Goal: Information Seeking & Learning: Learn about a topic

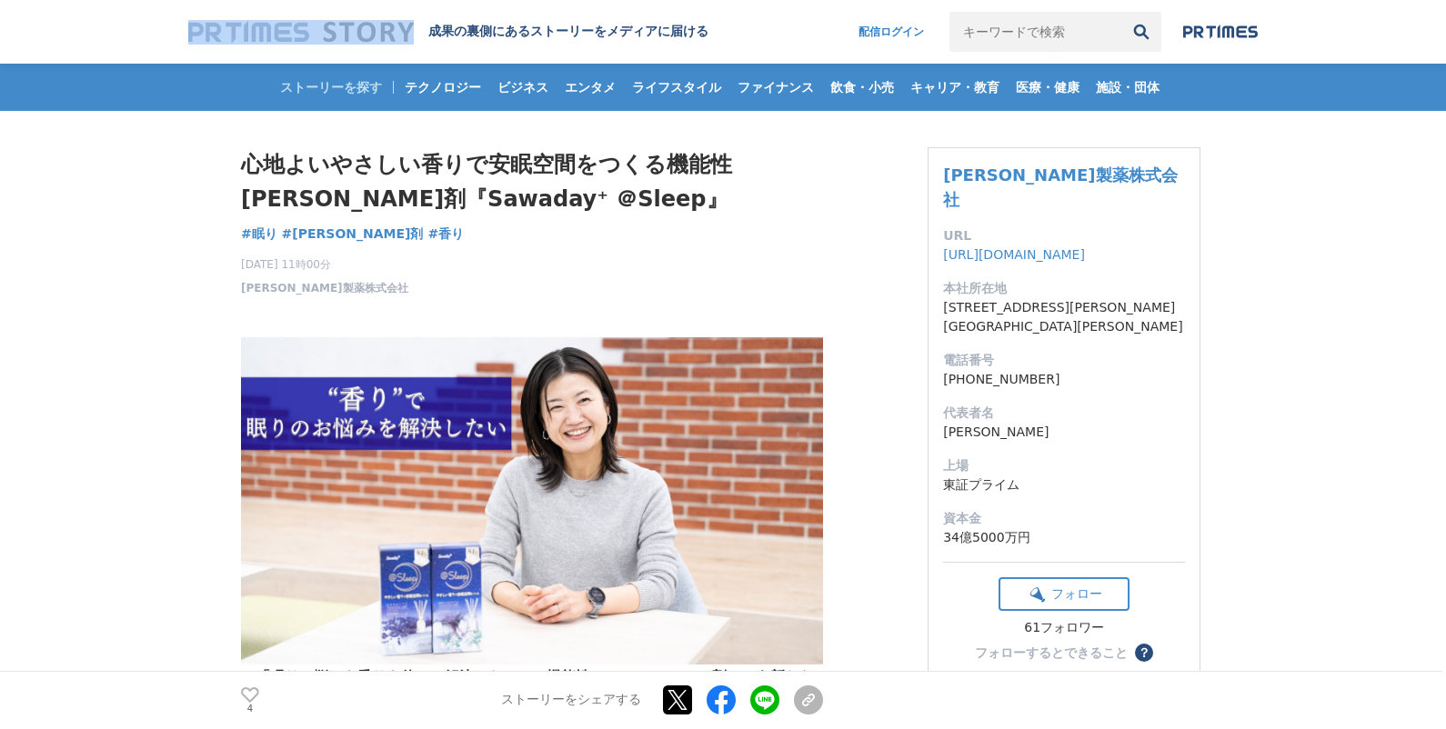
drag, startPoint x: 168, startPoint y: 31, endPoint x: 375, endPoint y: 28, distance: 207.3
click at [382, 29] on header "成果の裏側にあるストーリーをメディアに届ける 配信ログイン 検索履歴 全て削除" at bounding box center [723, 32] width 1446 height 64
copy div
drag, startPoint x: 219, startPoint y: 263, endPoint x: 323, endPoint y: 263, distance: 103.6
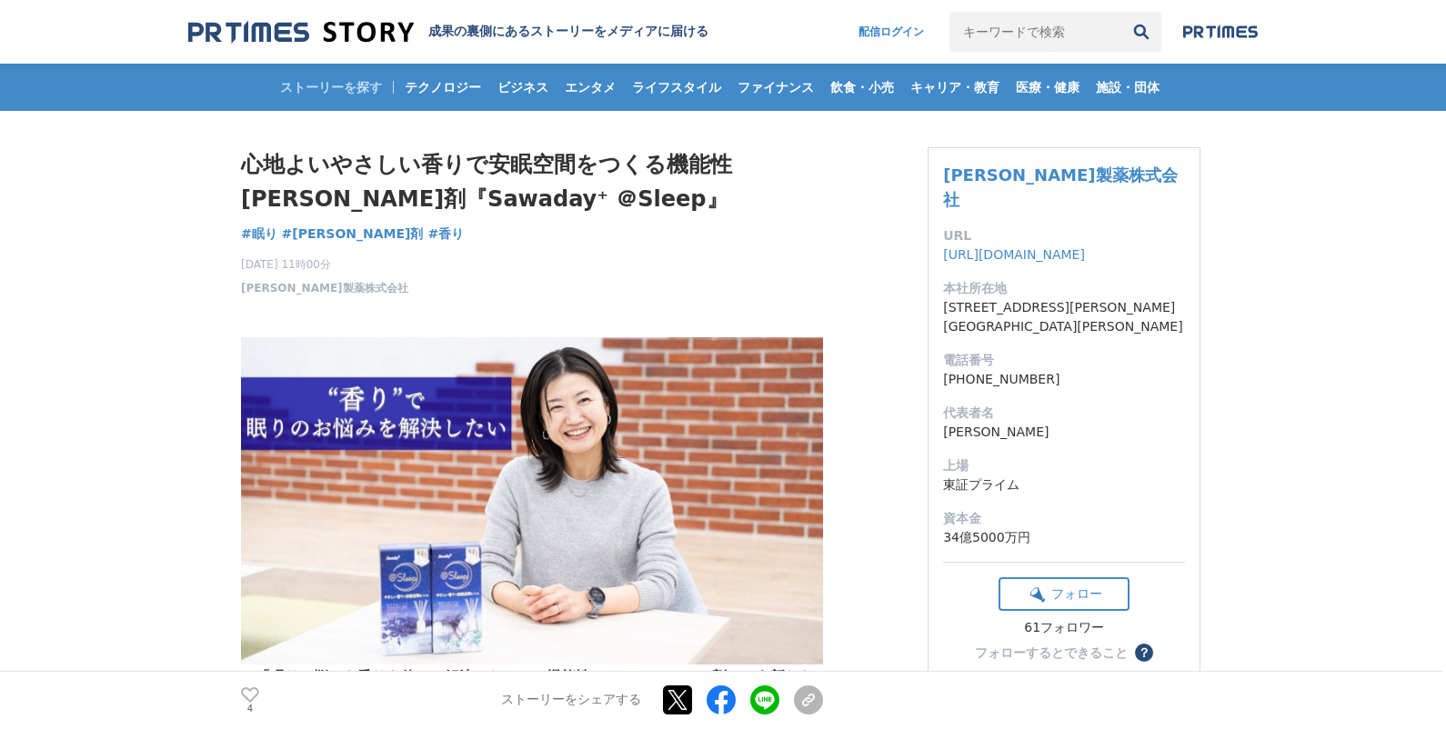
click at [440, 263] on div "[DATE] 11時00分 [PERSON_NAME]製薬株式会社 4" at bounding box center [532, 272] width 582 height 47
drag, startPoint x: 412, startPoint y: 261, endPoint x: 241, endPoint y: 267, distance: 171.0
click at [241, 267] on div "[DATE] 11時00分 [PERSON_NAME]製薬株式会社 4" at bounding box center [532, 272] width 582 height 47
copy span "[DATE] 11時00分"
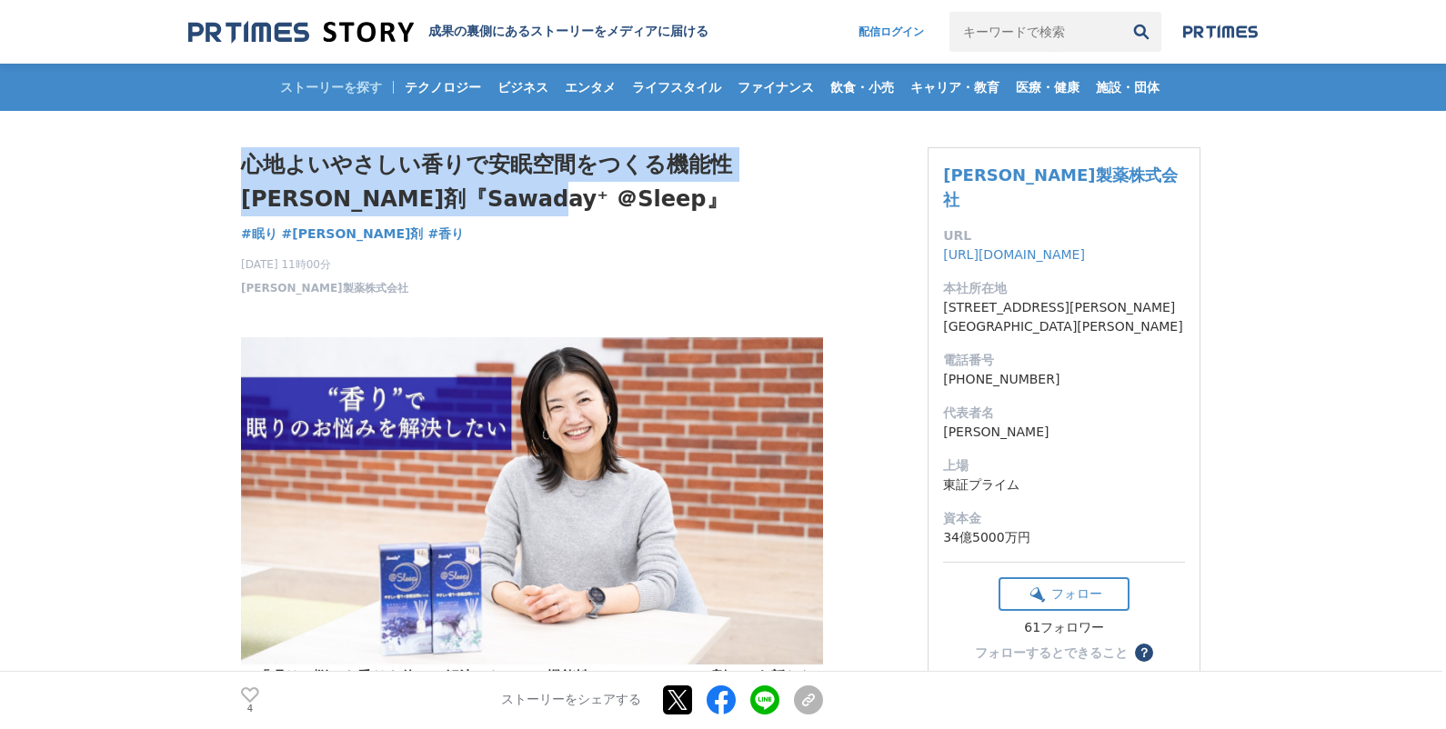
drag, startPoint x: 491, startPoint y: 199, endPoint x: 239, endPoint y: 161, distance: 254.7
copy h1 "心地よいやさしい香りで安眠空間をつくる機能性[PERSON_NAME]剤『Sawaday⁺ ＠Sleep』"
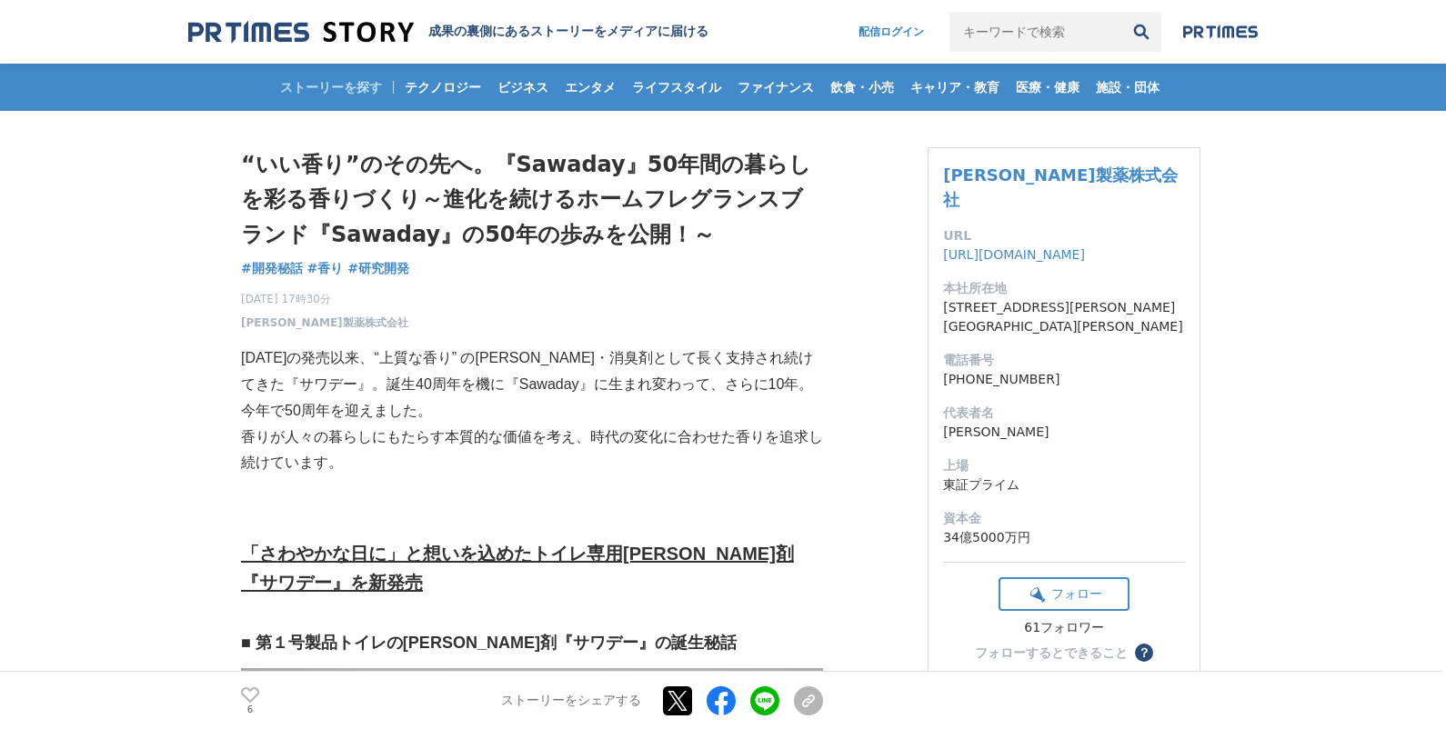
click at [1034, 32] on input "キーワードで検索" at bounding box center [1035, 32] width 172 height 40
paste input "Sawaday 香るStick SAVON"
type input "Sawaday 香るStick SAVON"
click at [1121, 12] on button "検索" at bounding box center [1141, 32] width 40 height 40
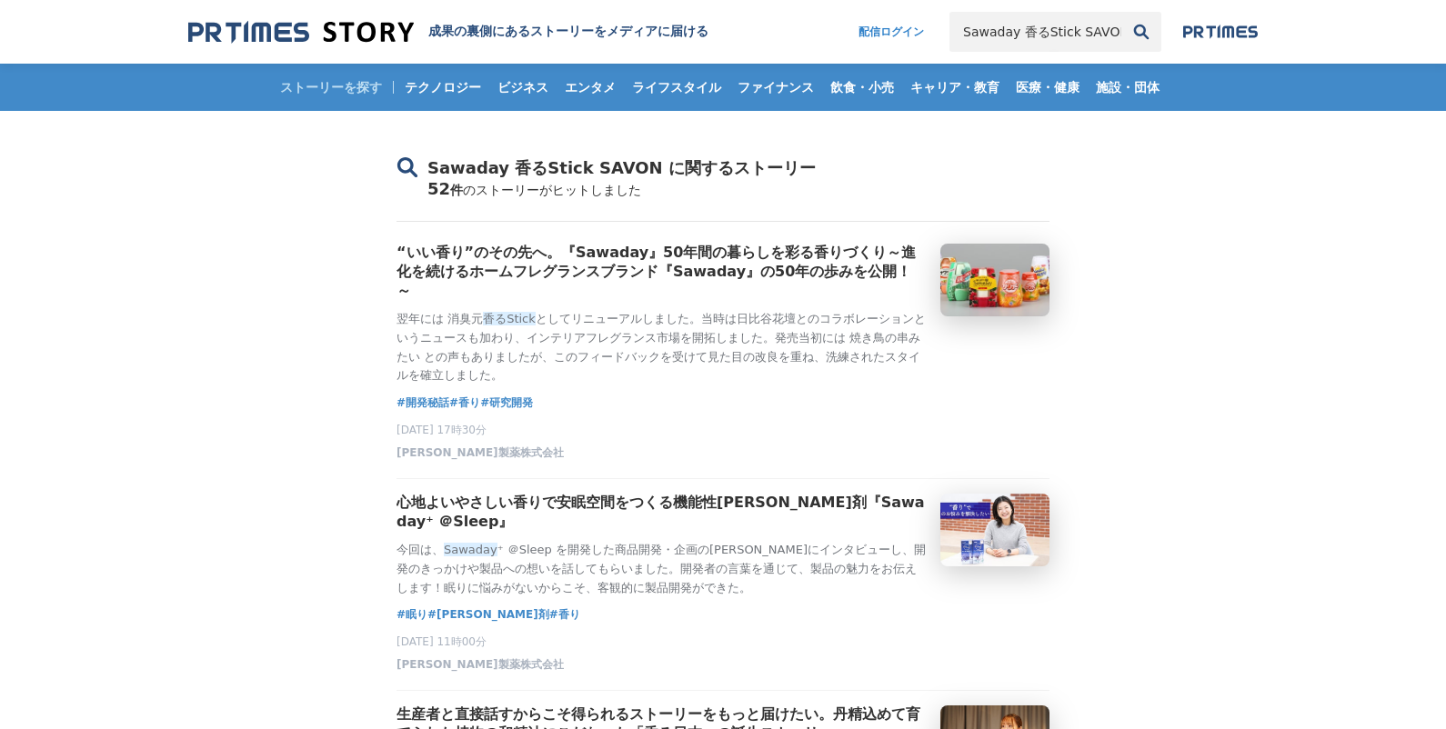
click at [1213, 35] on img at bounding box center [1220, 32] width 75 height 15
